Goal: Book appointment/travel/reservation

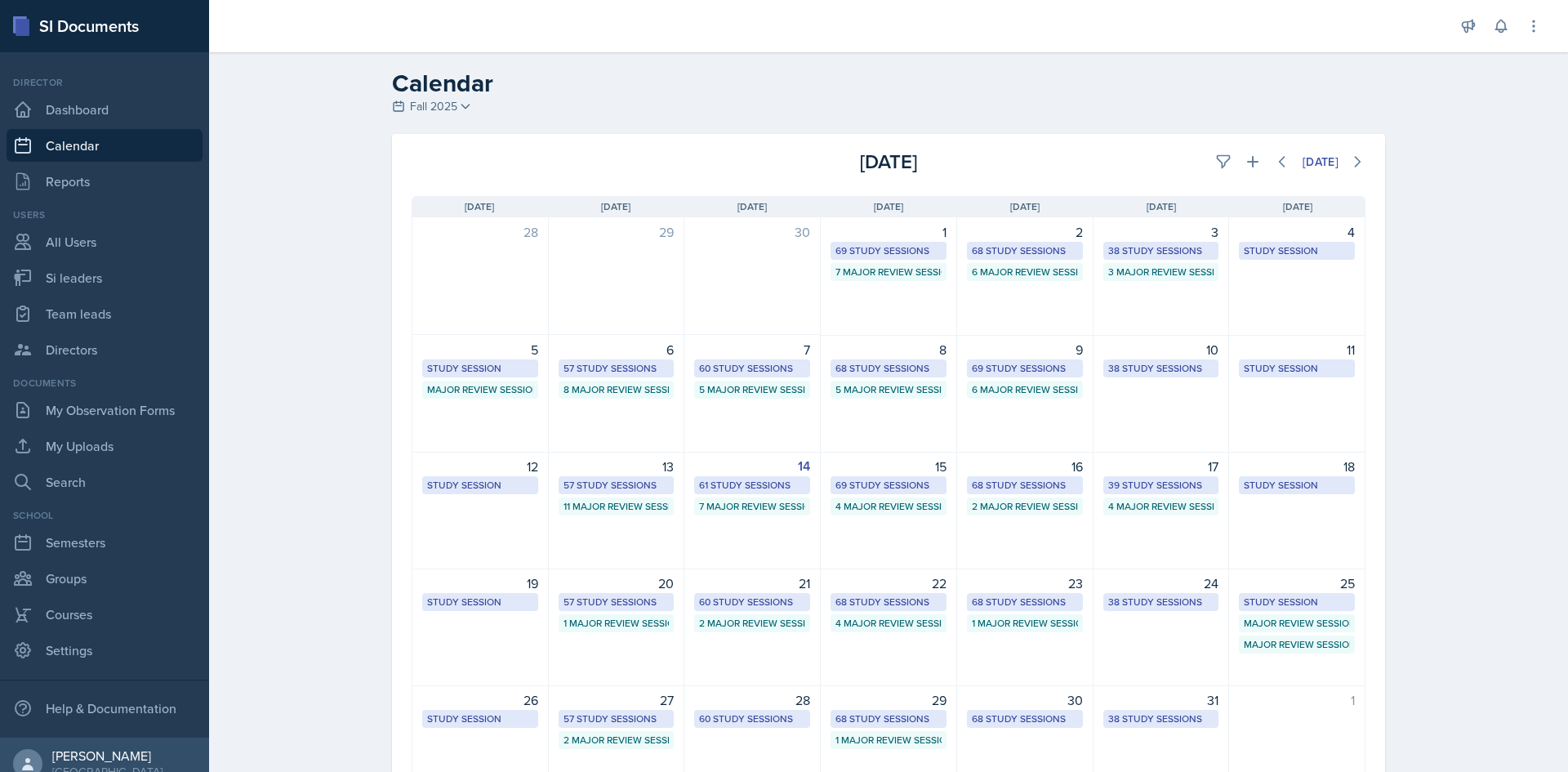
select select "1"
select select "6"
select select "PM"
select select "6"
select select "30"
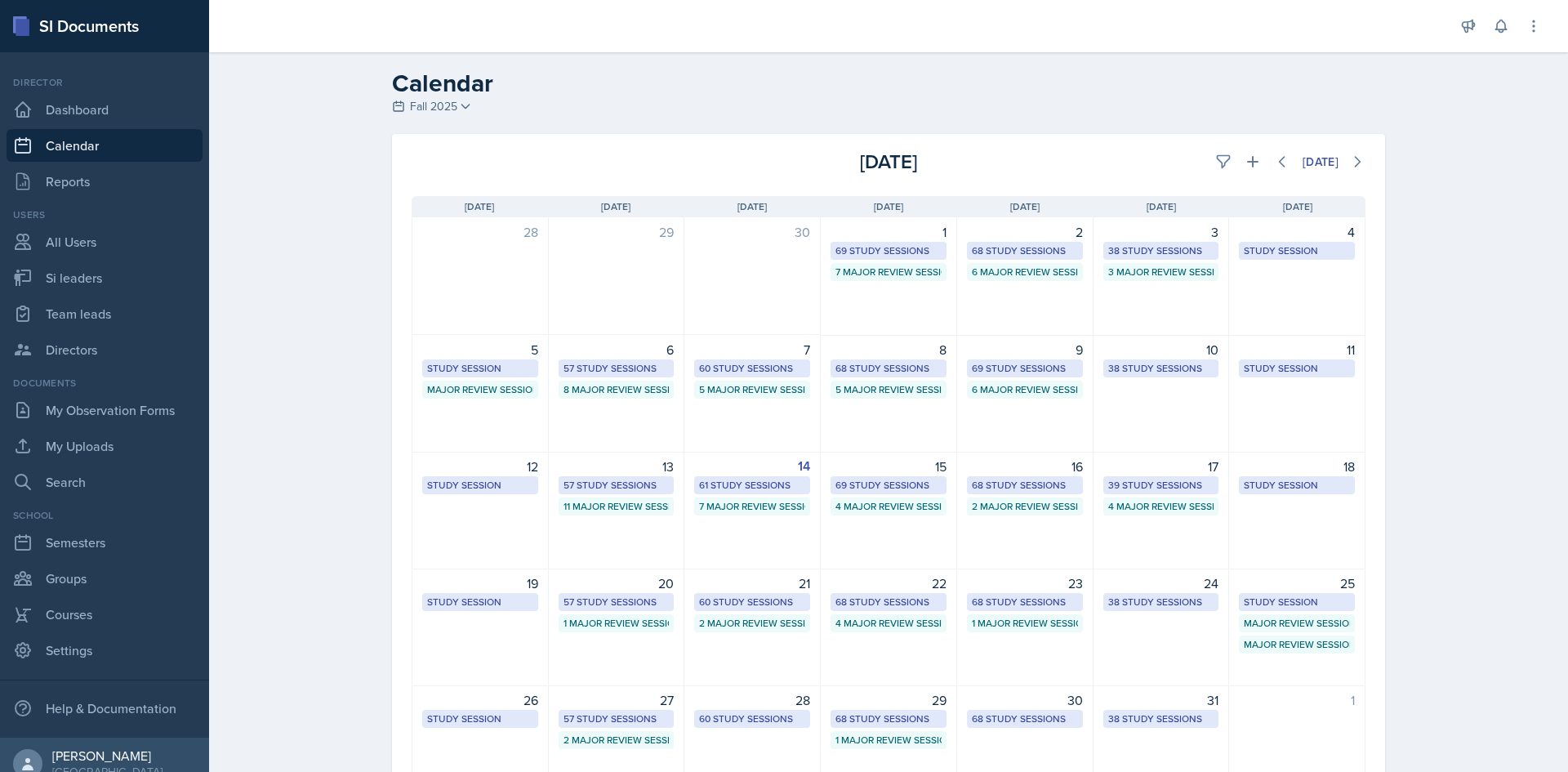
select select "PM"
click at [1248, 177] on div "[DATE] Sun [DATE] Mon [DATE] Tue [DATE] Wed [DATE] Thu [DATE] Fri [DATE] Sat 28…" at bounding box center [888, 499] width 993 height 646
click at [1247, 166] on icon at bounding box center [1252, 161] width 16 height 16
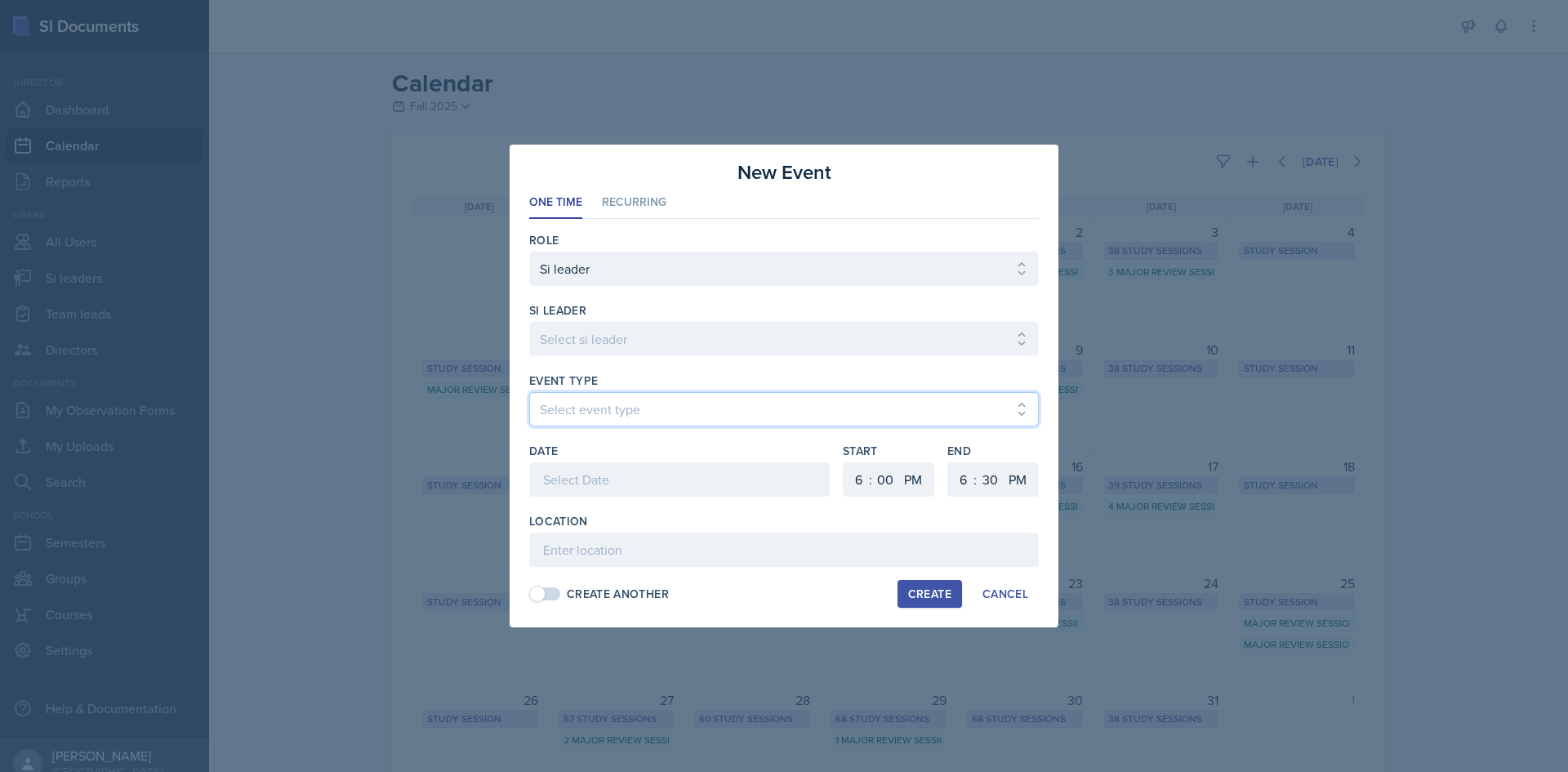
click at [669, 398] on select "Select event type Major Review Session Study Session" at bounding box center [783, 409] width 509 height 34
select select "66bb7cbf-e419-488b-a7ef-f63bc5f9ed04"
click at [529, 392] on select "Select event type Major Review Session Study Session" at bounding box center [783, 409] width 509 height 34
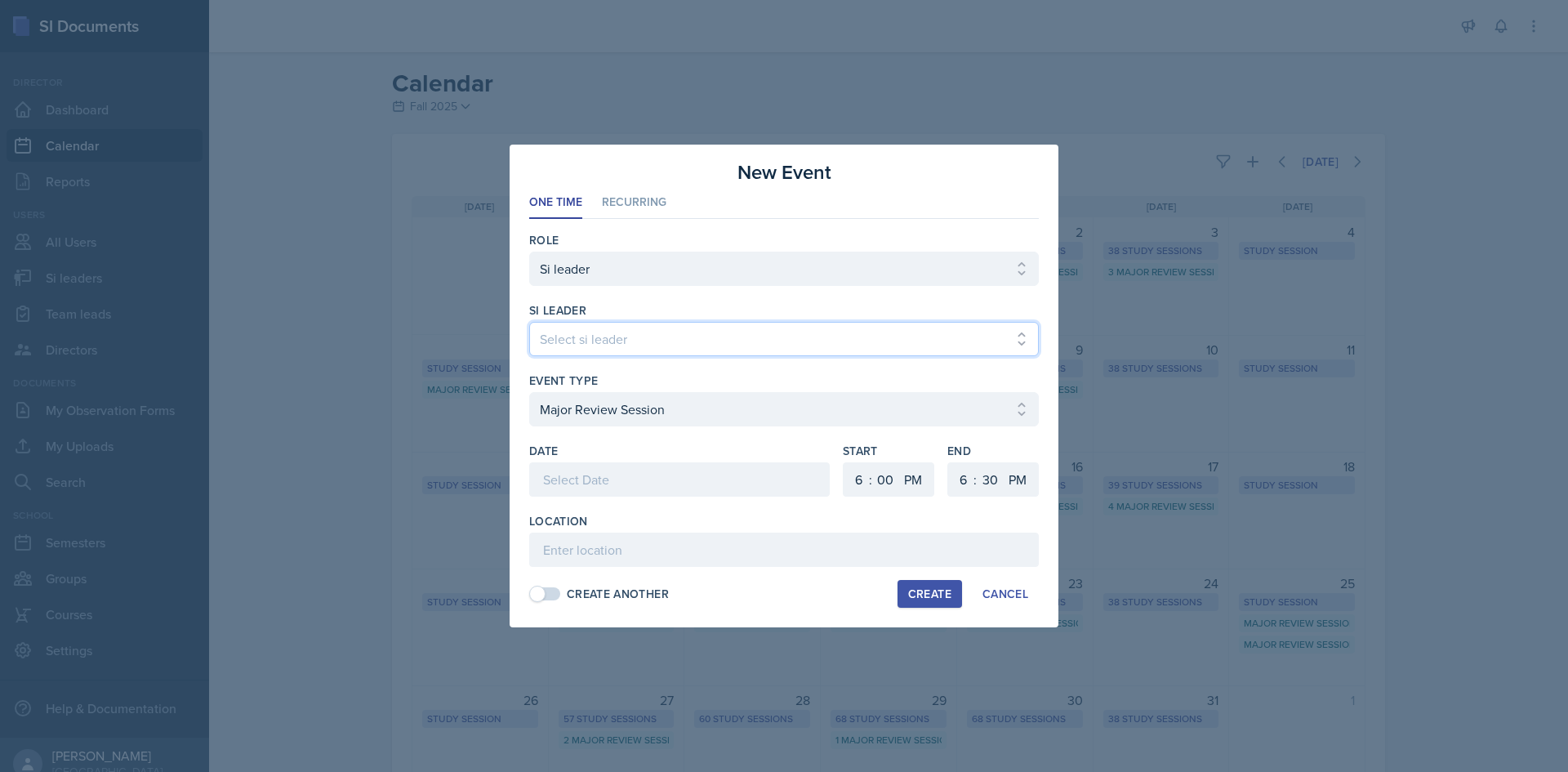
click at [622, 352] on select "Select si leader [PERSON_NAME] [PERSON_NAME] [PERSON_NAME] [PERSON_NAME] [PERSO…" at bounding box center [783, 339] width 509 height 34
select select "53d43853-1e31-4e9f-86aa-adec22c97551"
click at [529, 322] on select "Select si leader [PERSON_NAME] [PERSON_NAME] [PERSON_NAME] [PERSON_NAME] [PERSO…" at bounding box center [783, 339] width 509 height 34
click at [617, 474] on div at bounding box center [679, 479] width 301 height 34
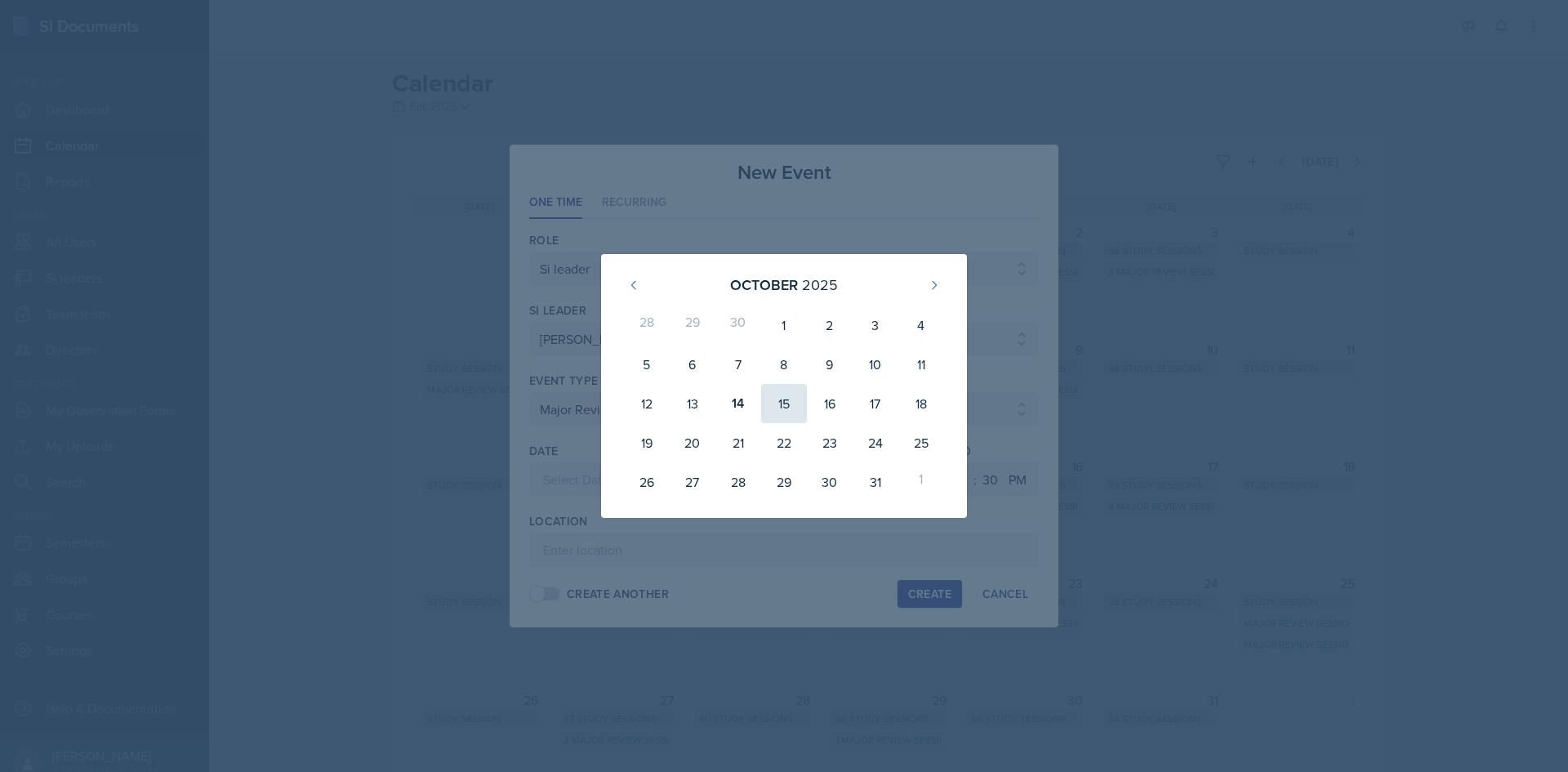
click at [787, 406] on div "15" at bounding box center [783, 404] width 46 height 40
type input "[DATE]"
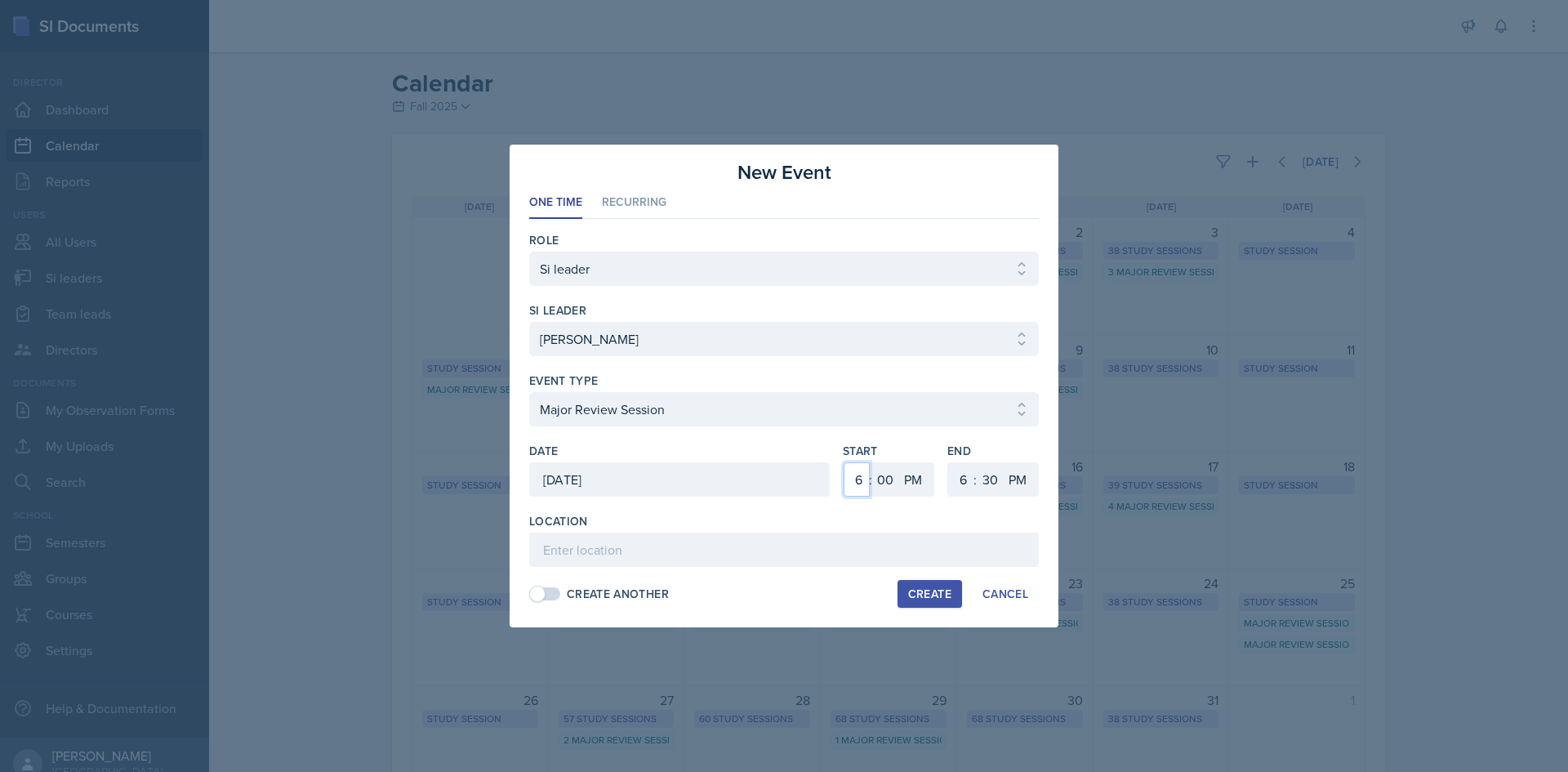
click at [867, 471] on select "1 2 3 4 5 6 7 8 9 10 11 12" at bounding box center [856, 479] width 26 height 34
click at [843, 462] on select "1 2 3 4 5 6 7 8 9 10 11 12" at bounding box center [856, 479] width 26 height 34
drag, startPoint x: 864, startPoint y: 477, endPoint x: 859, endPoint y: 465, distance: 13.0
click at [864, 477] on select "1 2 3 4 5 6 7 8 9 10 11 12" at bounding box center [856, 479] width 26 height 34
select select "4"
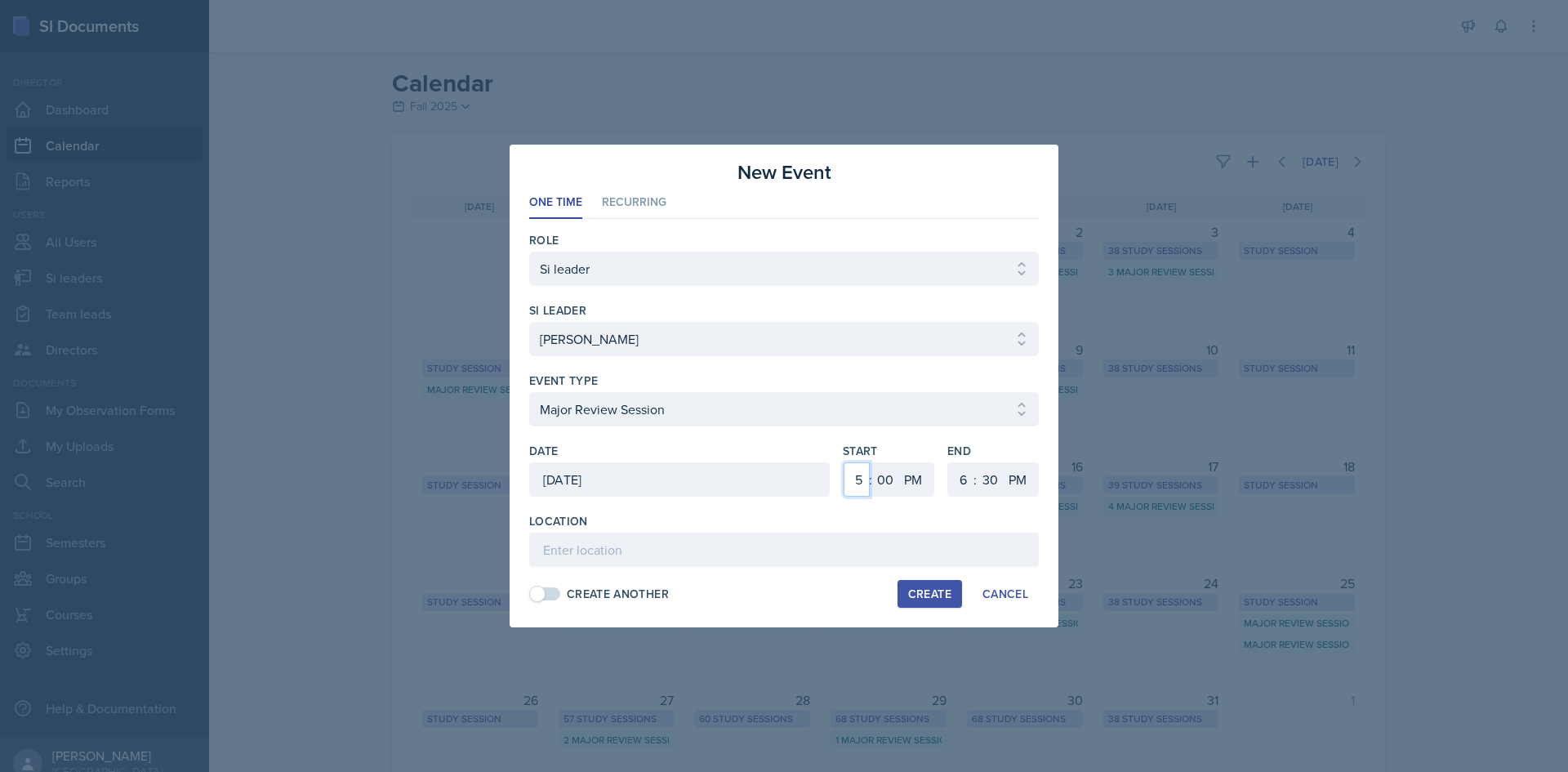
click at [843, 462] on select "1 2 3 4 5 6 7 8 9 10 11 12" at bounding box center [856, 479] width 26 height 34
click at [968, 481] on select "1 2 3 4 5 6 7 8 9 10 11 12" at bounding box center [961, 479] width 26 height 34
select select "5"
click at [948, 462] on select "1 2 3 4 5 6 7 8 9 10 11 12" at bounding box center [961, 479] width 26 height 34
click at [884, 536] on input at bounding box center [783, 550] width 509 height 34
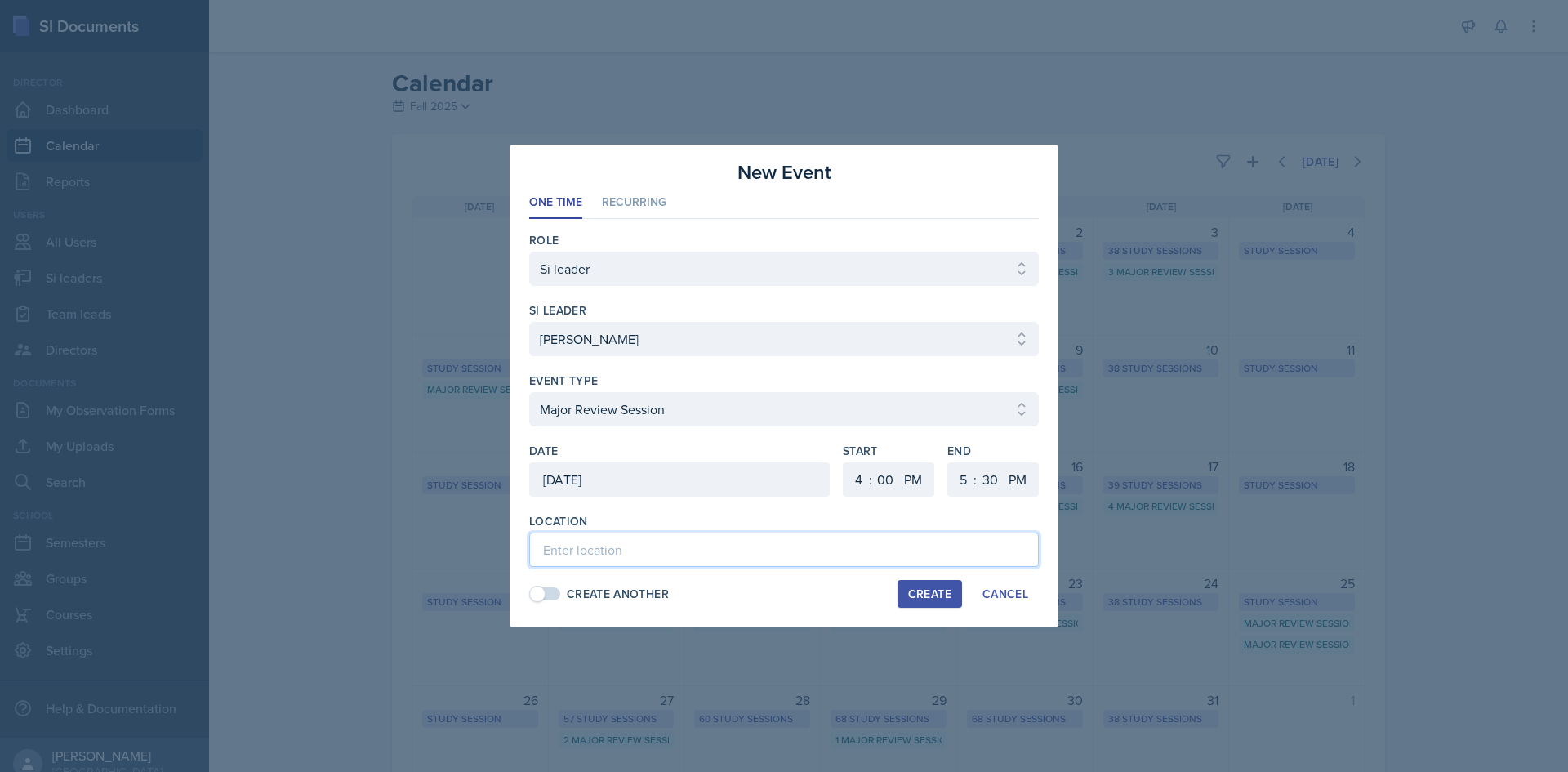
paste input "[URL][DOMAIN_NAME]"
type input "[URL][DOMAIN_NAME]"
click at [922, 602] on button "Create" at bounding box center [929, 593] width 64 height 27
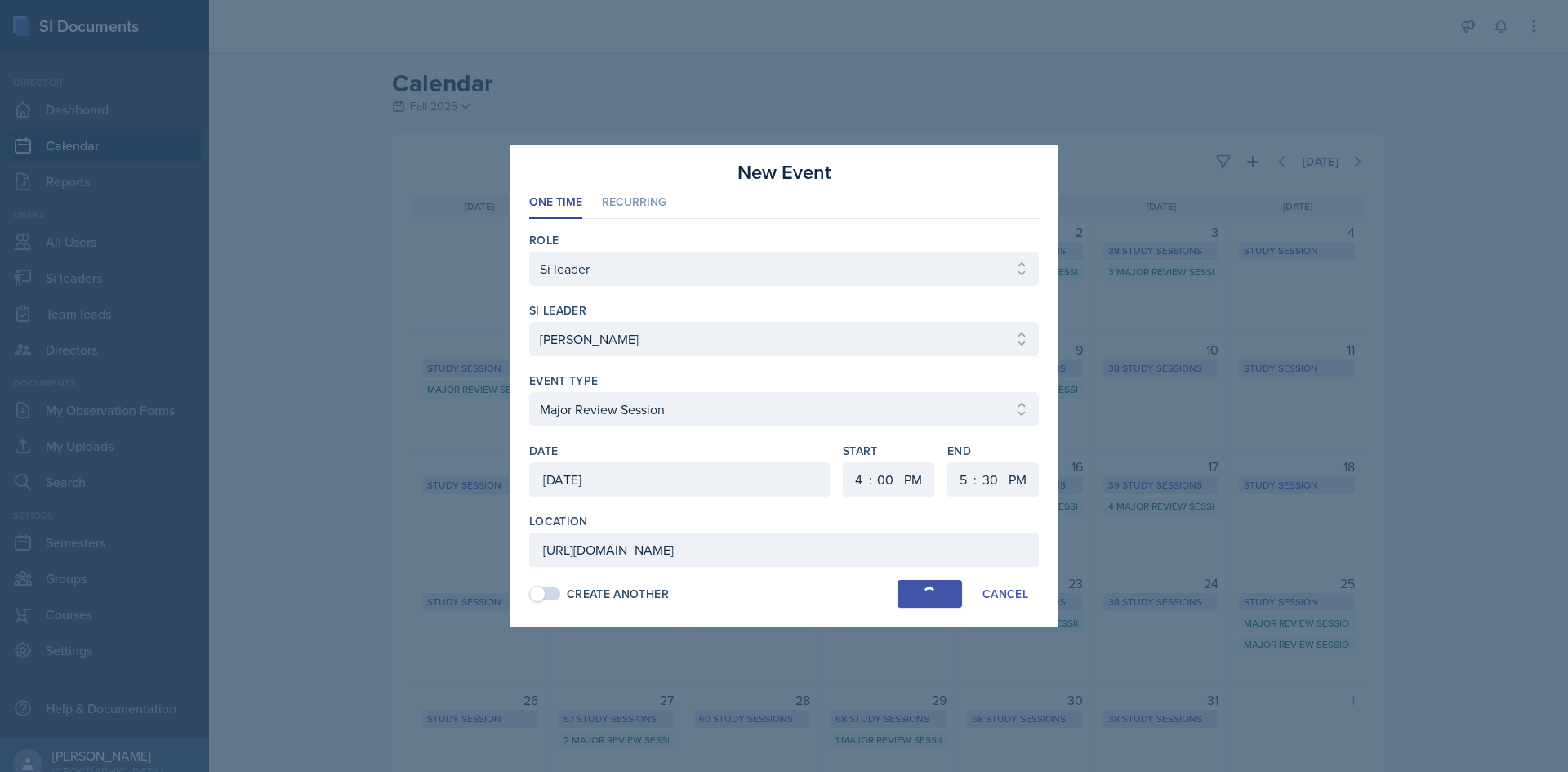
select select
select select "6"
